Goal: Check status: Check status

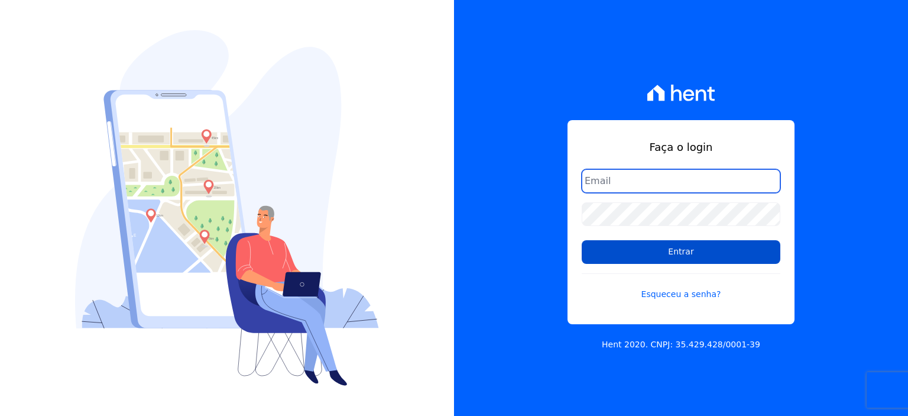
type input "[PERSON_NAME][EMAIL_ADDRESS][PERSON_NAME][DOMAIN_NAME]"
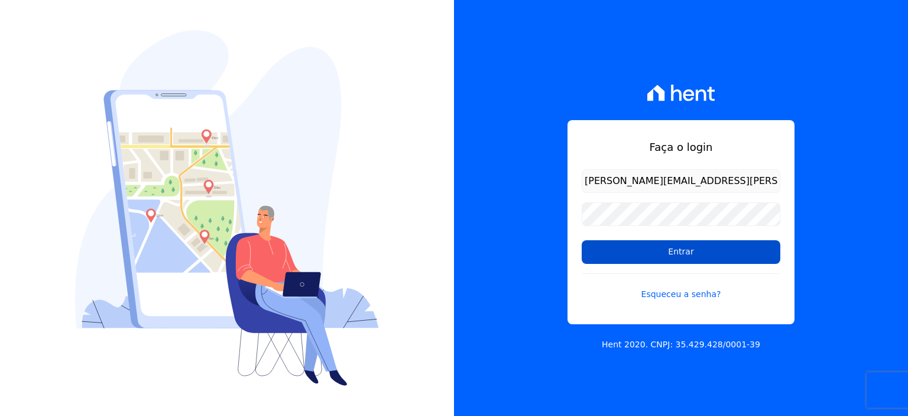
click at [653, 255] on input "Entrar" at bounding box center [681, 252] width 199 height 24
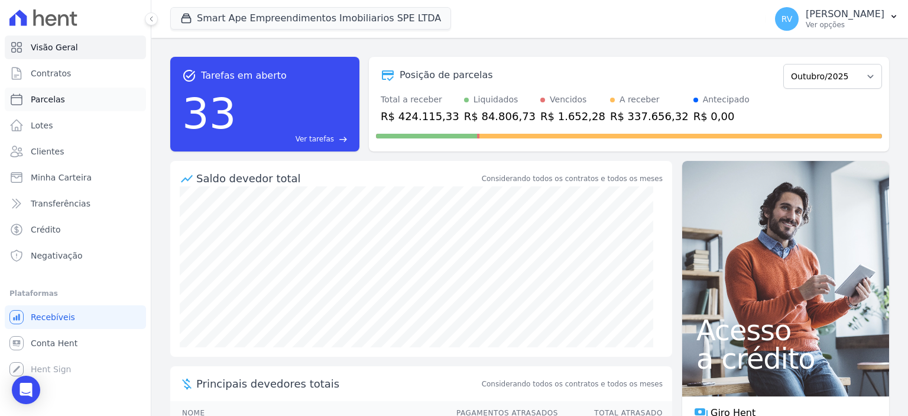
click at [89, 101] on link "Parcelas" at bounding box center [75, 100] width 141 height 24
select select
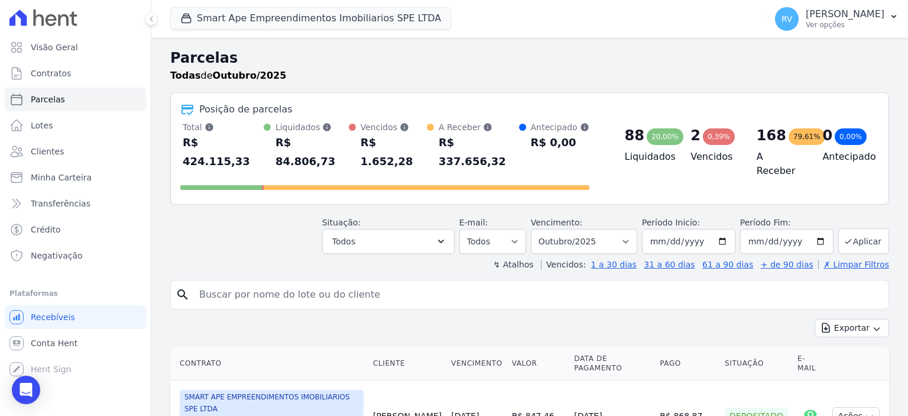
click at [350, 283] on input "search" at bounding box center [538, 295] width 692 height 24
paste input "VITOR HUGO DA CONCEICAO"
drag, startPoint x: 348, startPoint y: 267, endPoint x: 187, endPoint y: 257, distance: 160.6
paste input "LUIZ CESAR SANTOS"
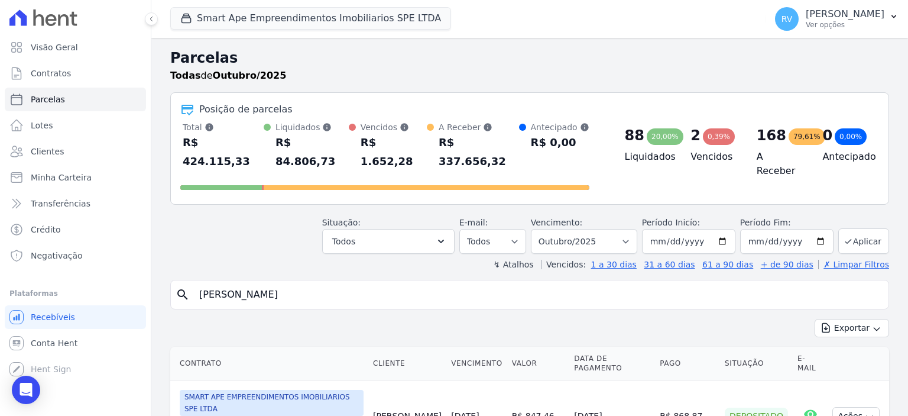
type input "LUIZ CESAR SANTOS"
select select
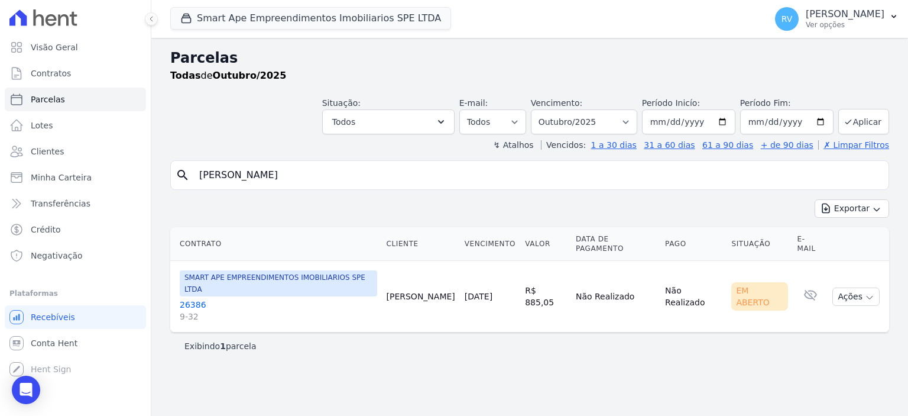
click at [187, 299] on link "26386 9-32" at bounding box center [278, 311] width 197 height 24
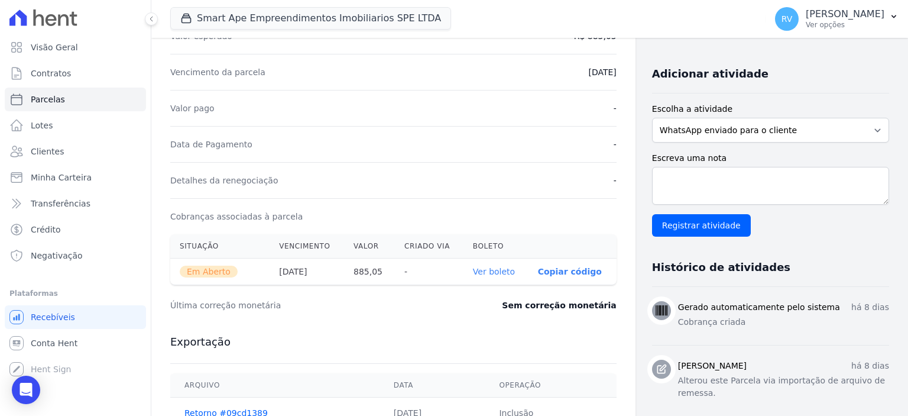
scroll to position [237, 0]
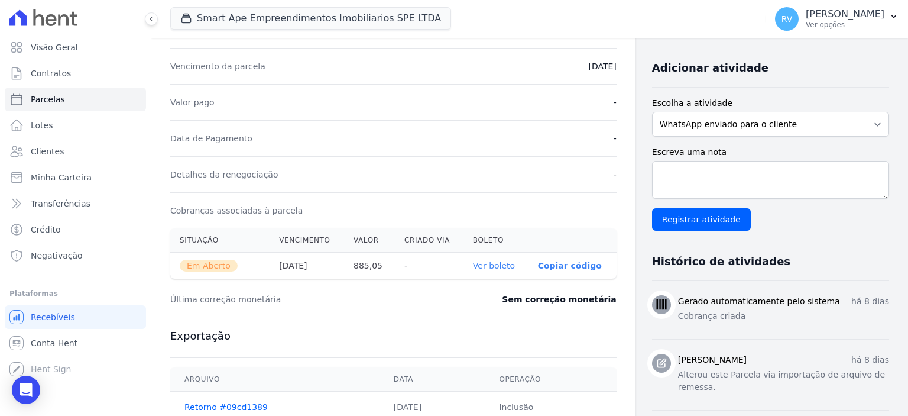
click at [499, 264] on link "Ver boleto" at bounding box center [494, 265] width 42 height 9
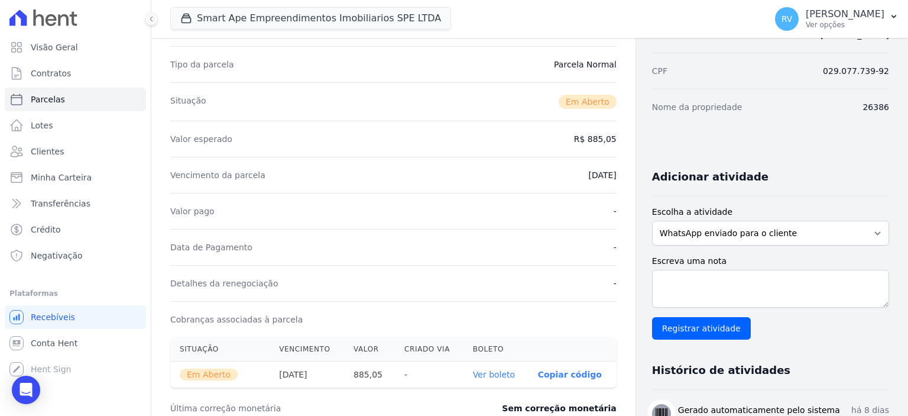
scroll to position [0, 0]
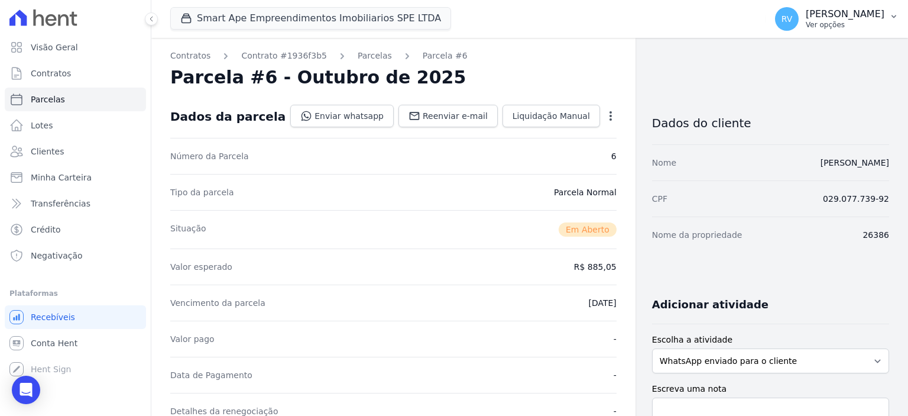
click at [863, 25] on p "Ver opções" at bounding box center [845, 24] width 79 height 9
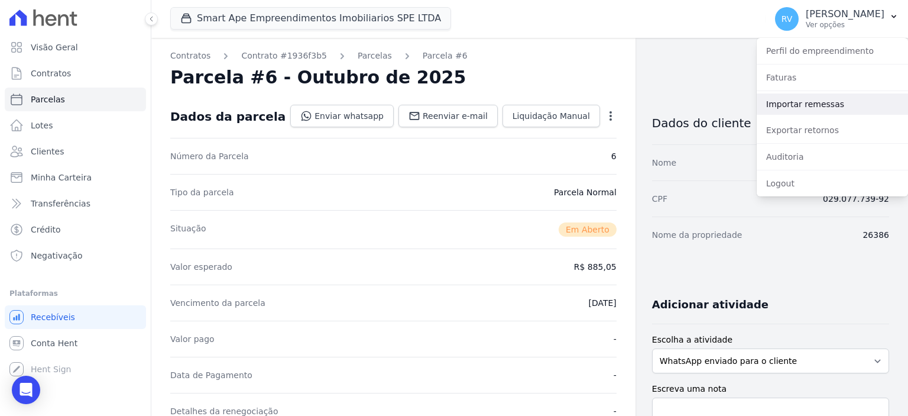
click at [780, 106] on link "Importar remessas" at bounding box center [832, 103] width 151 height 21
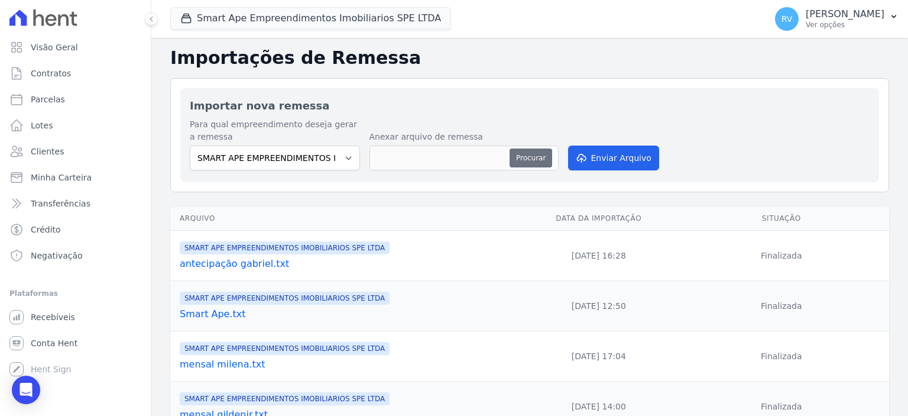
click at [531, 161] on button "Procurar" at bounding box center [531, 157] width 43 height 19
type input "antecipação albertina.txt"
click at [622, 158] on button "Enviar Arquivo" at bounding box center [613, 157] width 91 height 25
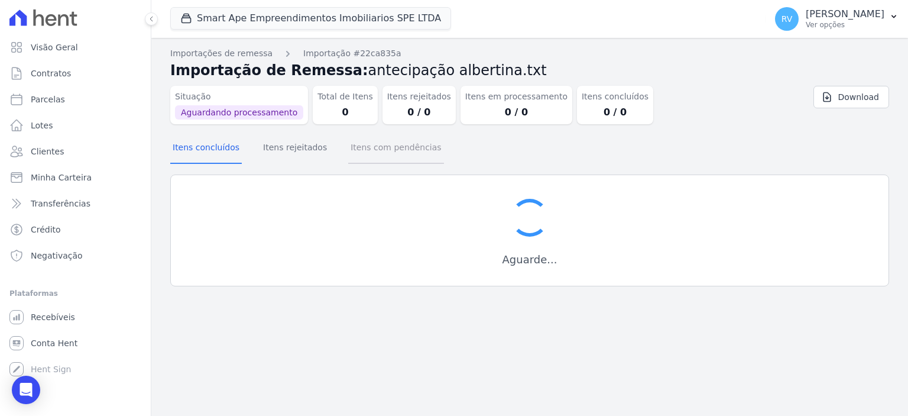
click at [375, 143] on button "Itens com pendências" at bounding box center [395, 148] width 95 height 31
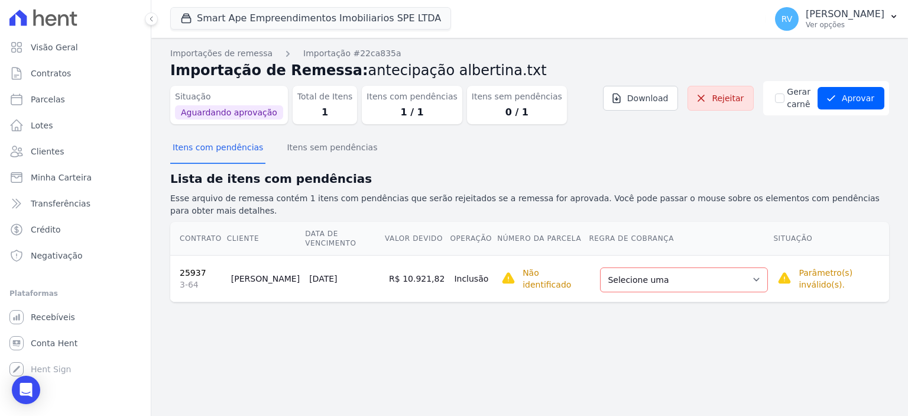
click at [705, 265] on div "Selecione uma Nova Parcela Avulsa Parcela Avulsa Existente Parcela Normal (35 X…" at bounding box center [684, 278] width 168 height 27
click at [708, 267] on select "Selecione uma Nova Parcela Avulsa Parcela Avulsa Existente Parcela Normal (35 X…" at bounding box center [684, 279] width 168 height 25
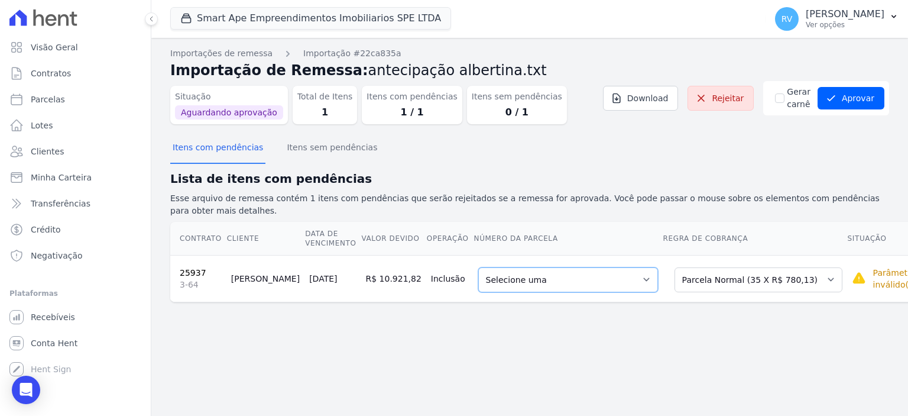
click at [586, 268] on select "Selecione uma 7 - 10/11/2025 - R$ 780,13 - Agendado 8 - 10/12/2025 - R$ 780,13 …" at bounding box center [568, 279] width 180 height 25
click at [854, 89] on button "Aprovar" at bounding box center [851, 98] width 67 height 22
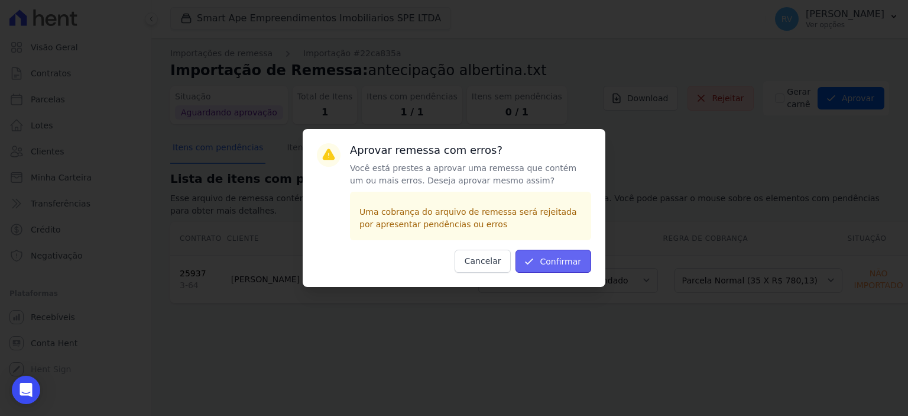
click at [579, 258] on button "Confirmar" at bounding box center [554, 261] width 76 height 23
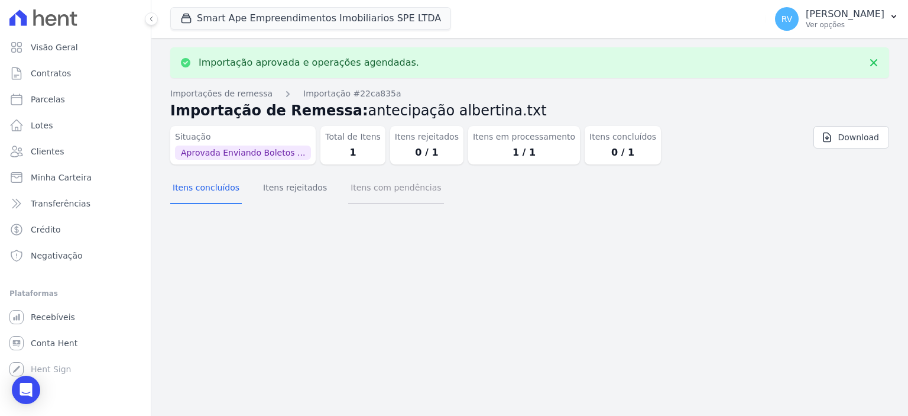
click at [381, 187] on button "Itens com pendências" at bounding box center [395, 188] width 95 height 31
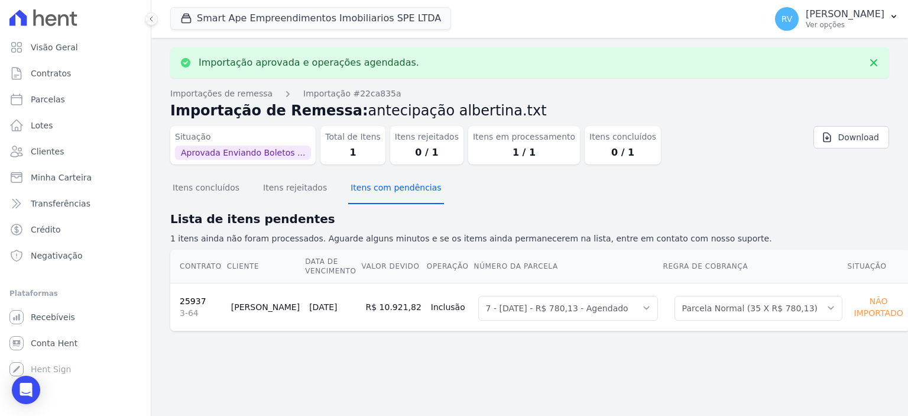
click at [364, 189] on button "Itens com pendências" at bounding box center [395, 188] width 95 height 31
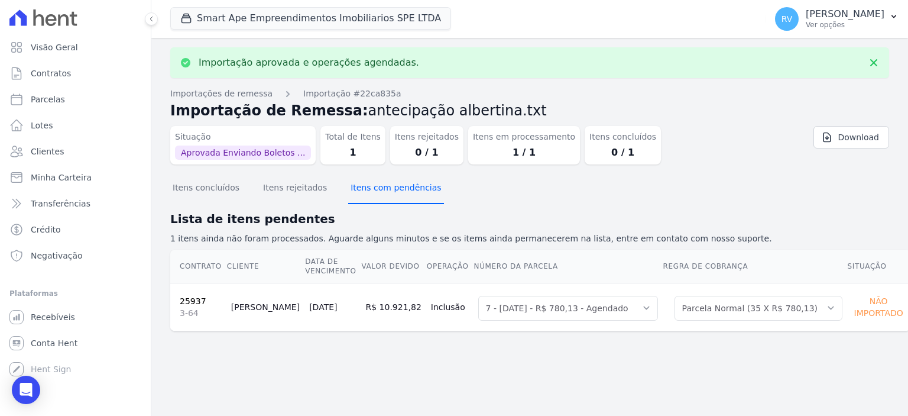
click at [364, 189] on button "Itens com pendências" at bounding box center [395, 188] width 95 height 31
click at [245, 195] on div "Itens concluídos Itens rejeitados Itens com pendências" at bounding box center [307, 188] width 274 height 31
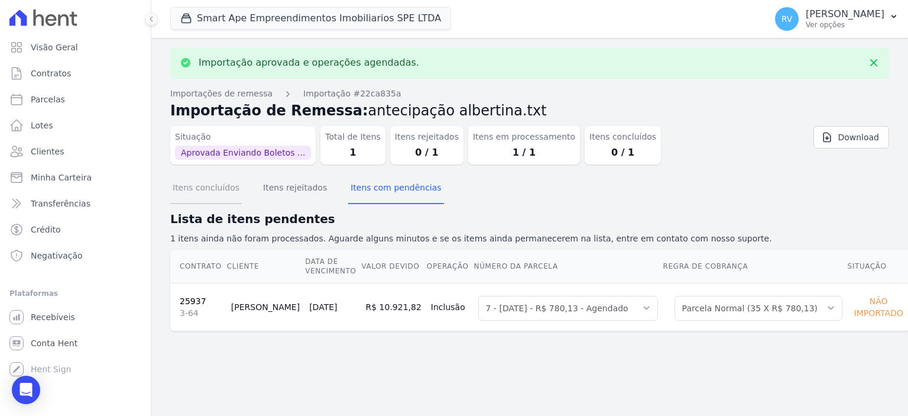
click at [232, 190] on button "Itens concluídos" at bounding box center [206, 188] width 72 height 31
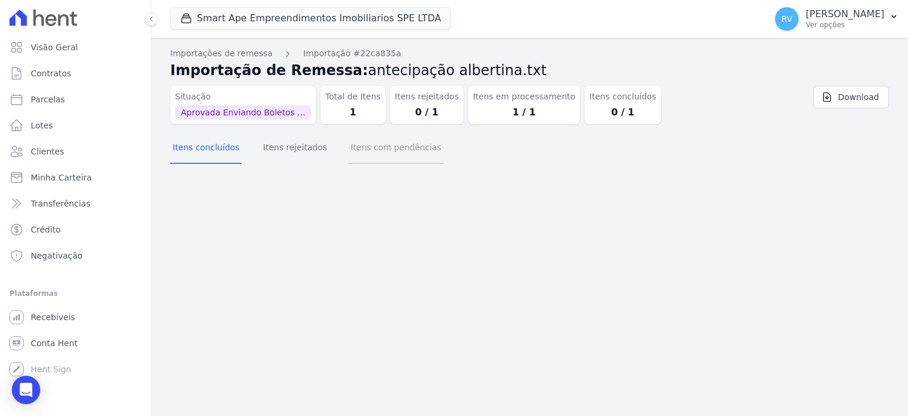
click at [390, 144] on button "Itens com pendências" at bounding box center [395, 148] width 95 height 31
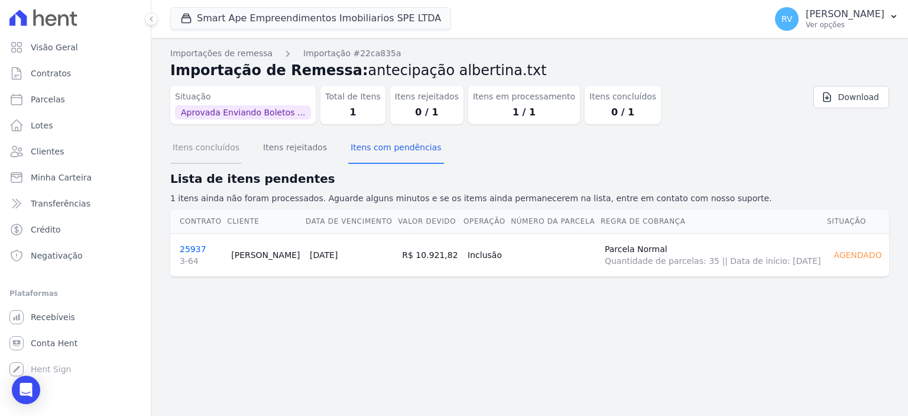
click at [217, 137] on button "Itens concluídos" at bounding box center [206, 148] width 72 height 31
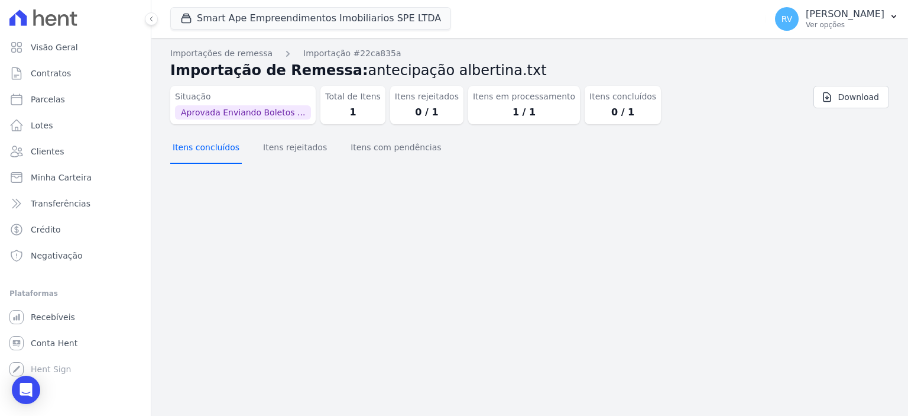
click at [219, 151] on button "Itens concluídos" at bounding box center [206, 148] width 72 height 31
click at [227, 144] on button "Itens concluídos" at bounding box center [206, 148] width 72 height 31
click at [368, 146] on button "Itens com pendências" at bounding box center [395, 148] width 95 height 31
click at [210, 149] on button "Itens concluídos" at bounding box center [206, 148] width 72 height 31
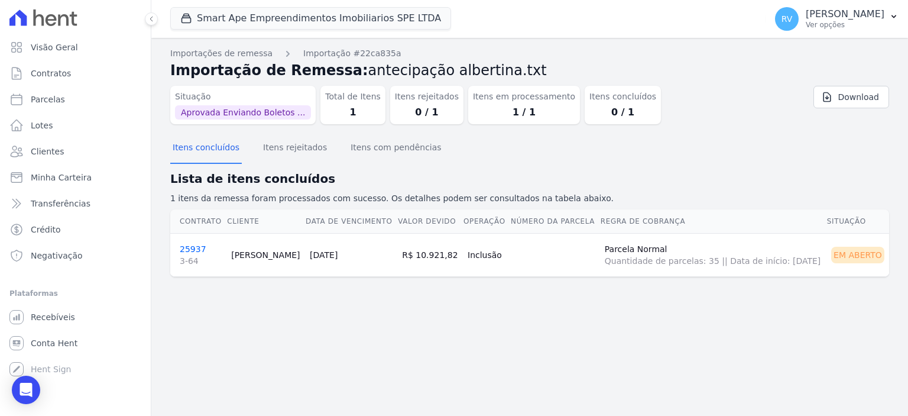
click at [191, 244] on link "25937 3-64" at bounding box center [201, 255] width 42 height 22
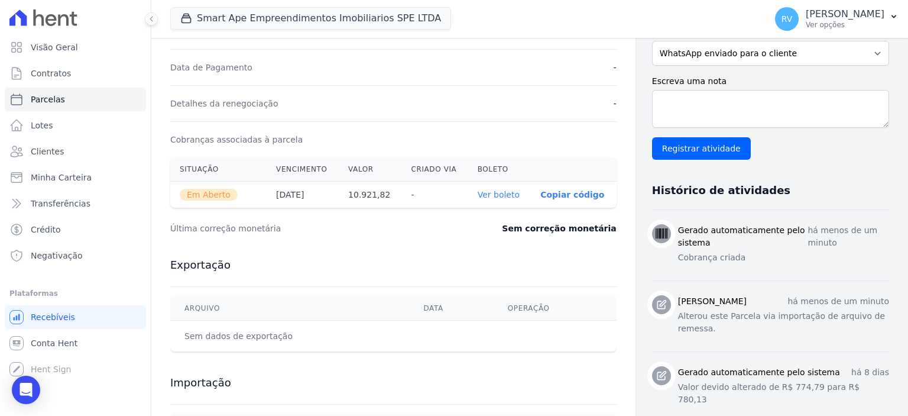
scroll to position [355, 0]
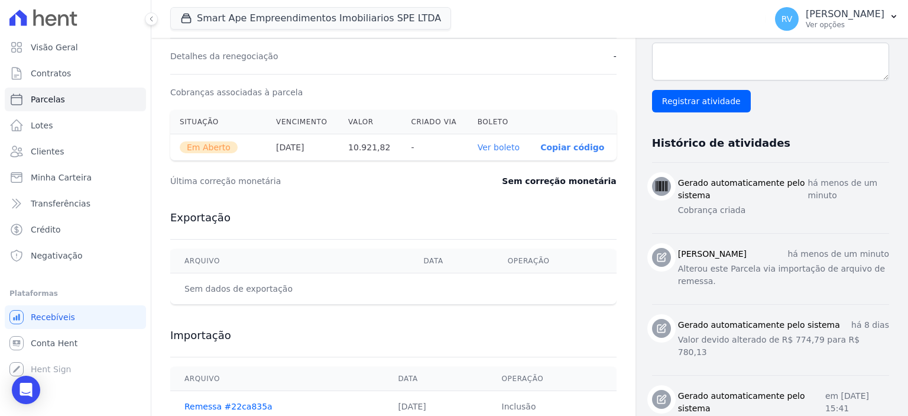
click at [491, 142] on link "Ver boleto" at bounding box center [499, 146] width 42 height 9
click at [67, 104] on link "Parcelas" at bounding box center [75, 100] width 141 height 24
select select
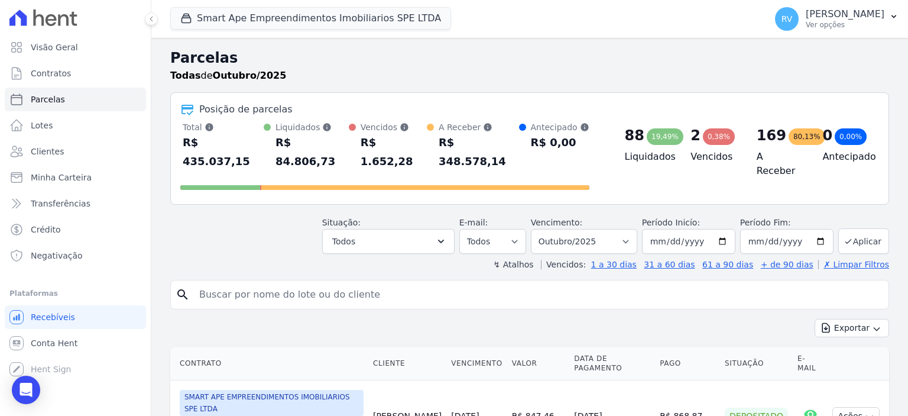
click at [301, 283] on input "search" at bounding box center [538, 295] width 692 height 24
paste input "PRISCILA RICARDO PEREIRA"
type input "PRISCILA RICARDO PEREIRA"
select select
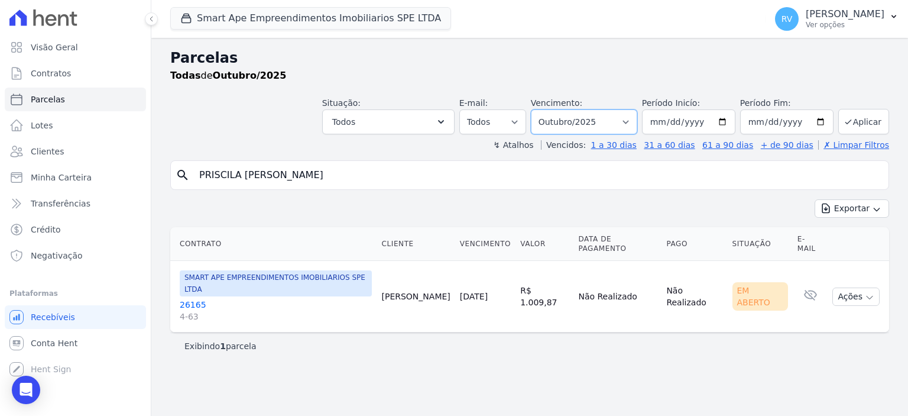
click at [591, 121] on select "Filtrar por período ──────── Todos os meses Março/2024 Abril/2024 Maio/2024 Jun…" at bounding box center [584, 121] width 106 height 25
select select "09/2025"
click at [549, 109] on select "Filtrar por período ──────── Todos os meses Março/2024 Abril/2024 Maio/2024 Jun…" at bounding box center [584, 121] width 106 height 25
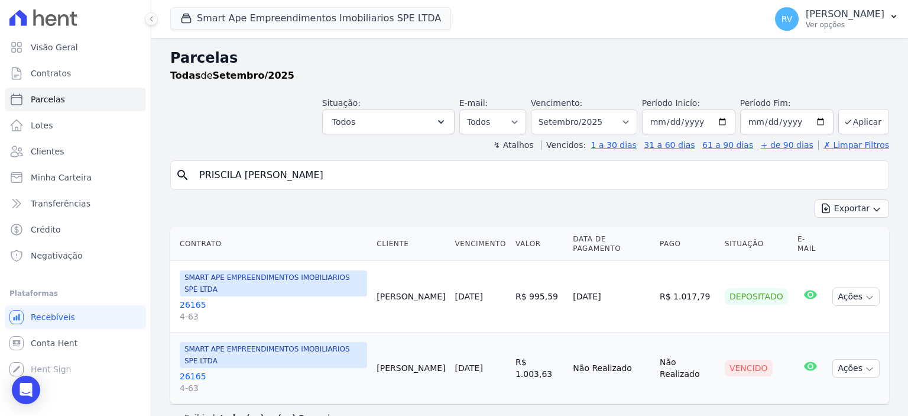
select select
click at [194, 370] on link "26165 4-63" at bounding box center [273, 382] width 187 height 24
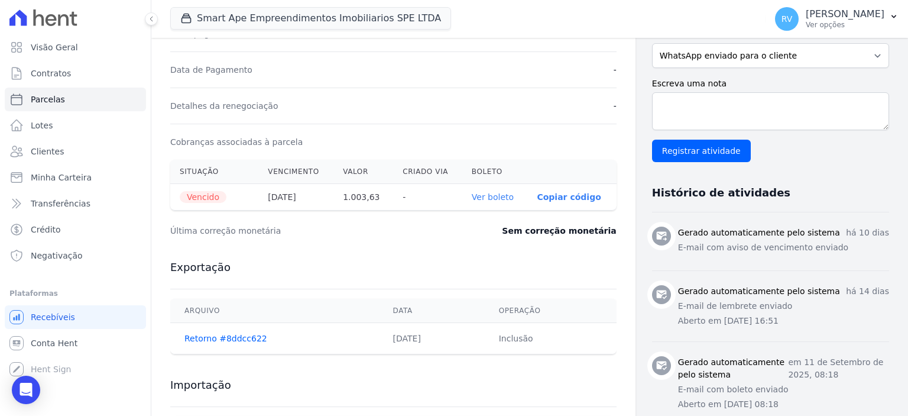
scroll to position [355, 0]
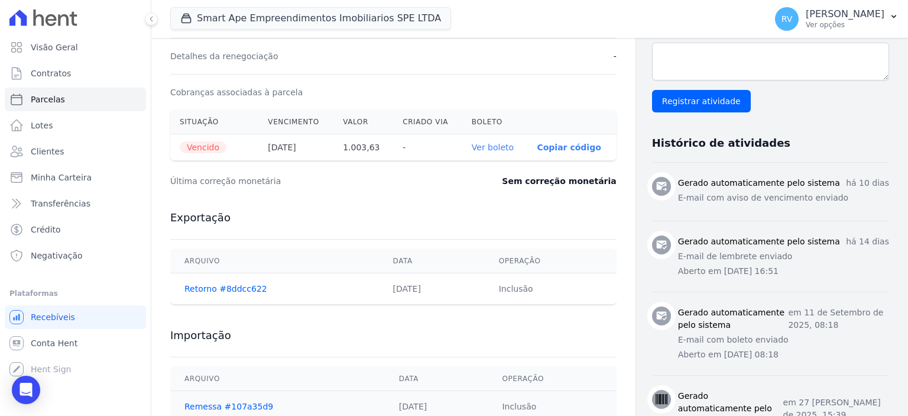
click at [482, 150] on link "Ver boleto" at bounding box center [493, 146] width 42 height 9
click at [91, 98] on link "Parcelas" at bounding box center [75, 100] width 141 height 24
select select
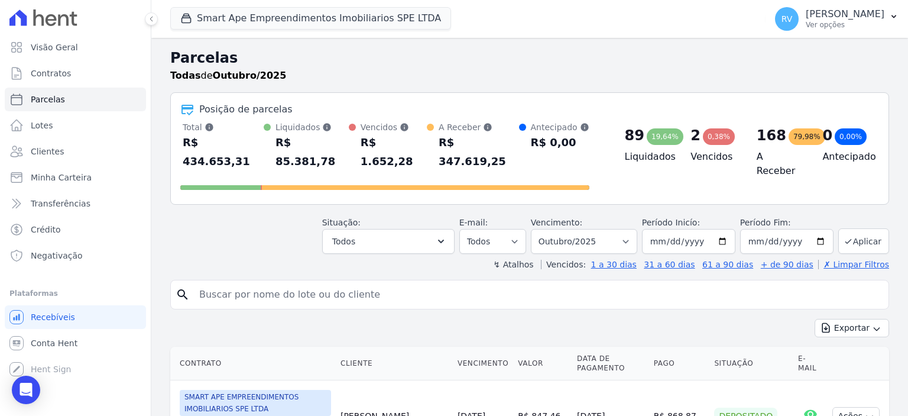
click at [329, 283] on input "search" at bounding box center [538, 295] width 692 height 24
type input "[PERSON_NAME]"
select select
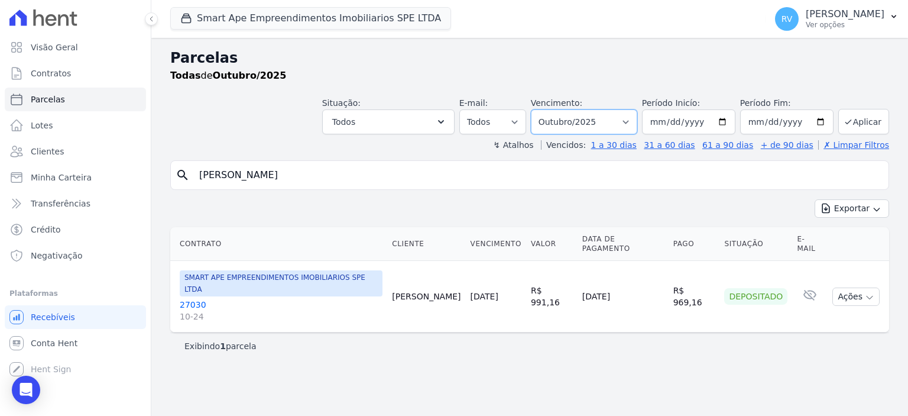
click at [575, 120] on select "Filtrar por período ──────── Todos os meses Março/2024 Abril/2024 Maio/2024 Jun…" at bounding box center [584, 121] width 106 height 25
select select "09/2025"
click at [549, 109] on select "Filtrar por período ──────── Todos os meses Março/2024 Abril/2024 Maio/2024 Jun…" at bounding box center [584, 121] width 106 height 25
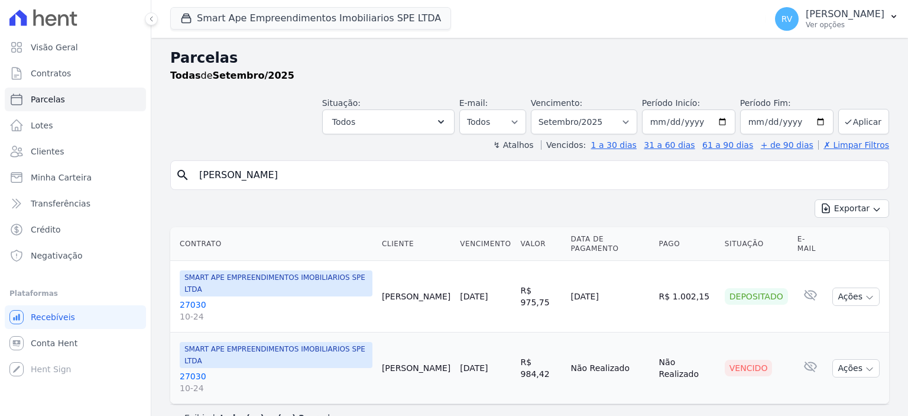
select select
